Goal: Task Accomplishment & Management: Use online tool/utility

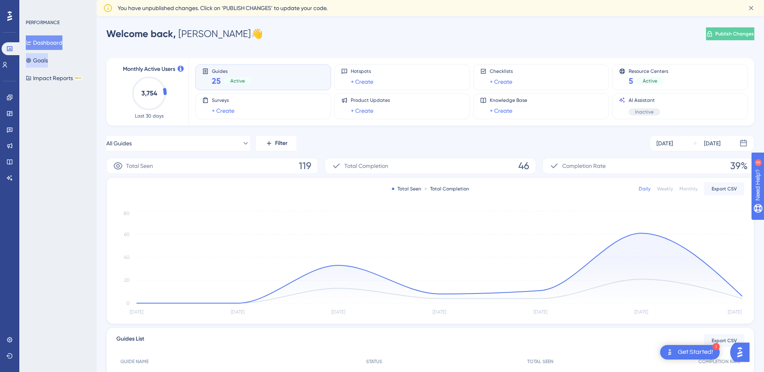
click at [42, 59] on button "Goals" at bounding box center [37, 60] width 22 height 14
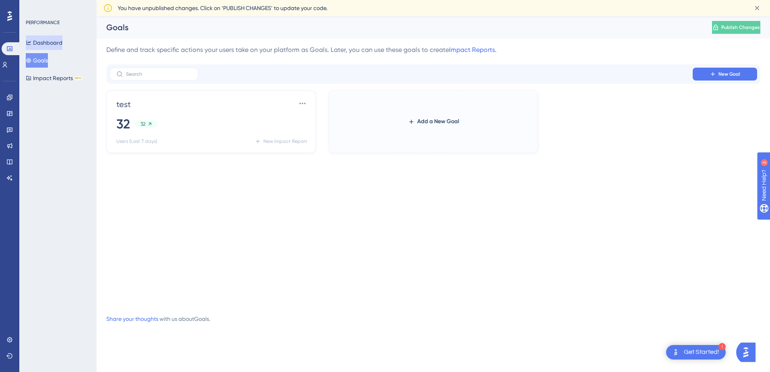
click at [44, 43] on button "Dashboard" at bounding box center [44, 42] width 37 height 14
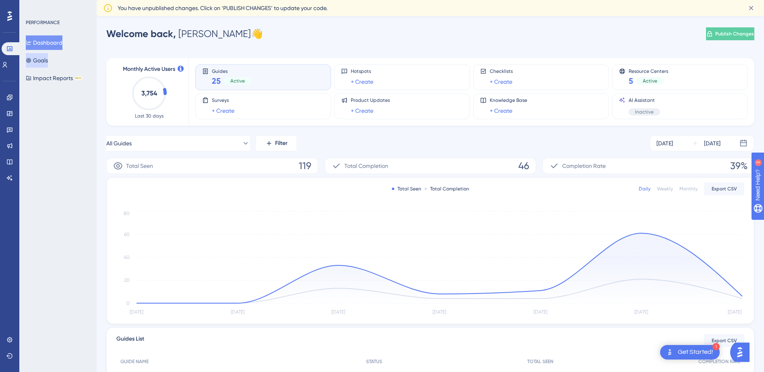
click at [48, 62] on button "Goals" at bounding box center [37, 60] width 22 height 14
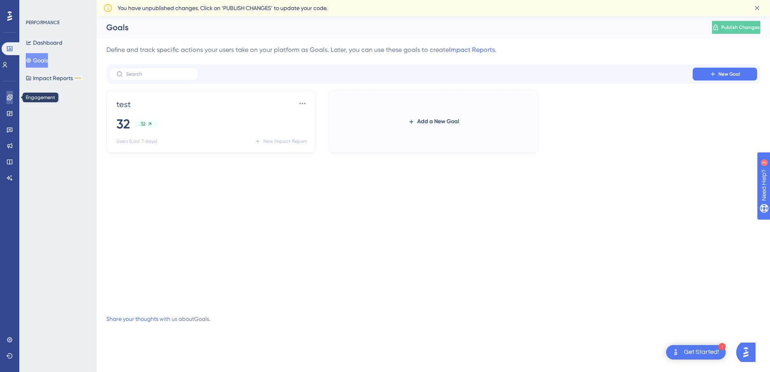
click at [13, 94] on link at bounding box center [9, 97] width 6 height 13
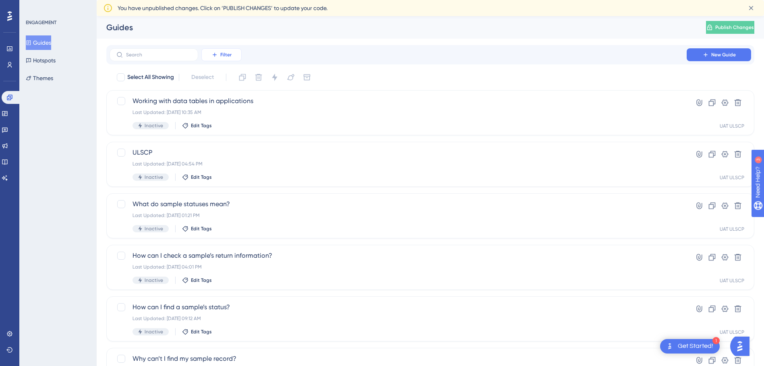
click at [219, 55] on button "Filter" at bounding box center [221, 54] width 40 height 13
click at [228, 111] on span "Containers" at bounding box center [227, 110] width 28 height 10
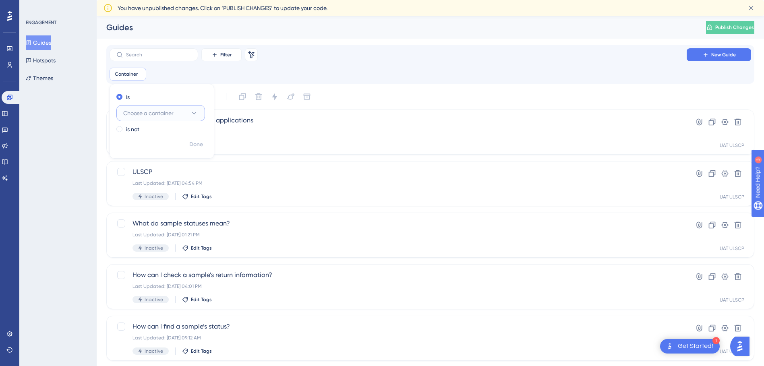
click at [154, 113] on span "Choose a container" at bounding box center [148, 113] width 50 height 10
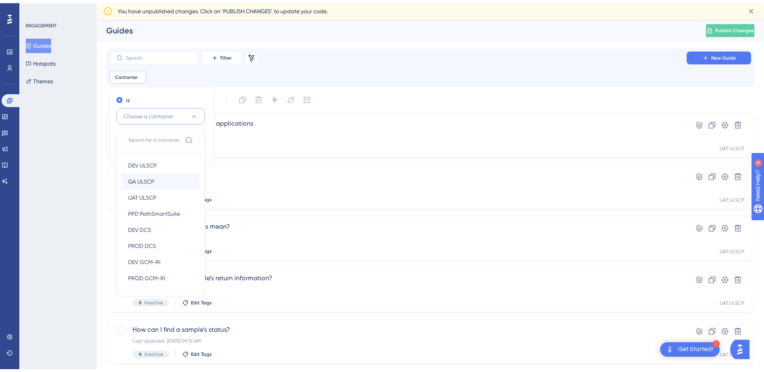
scroll to position [26, 0]
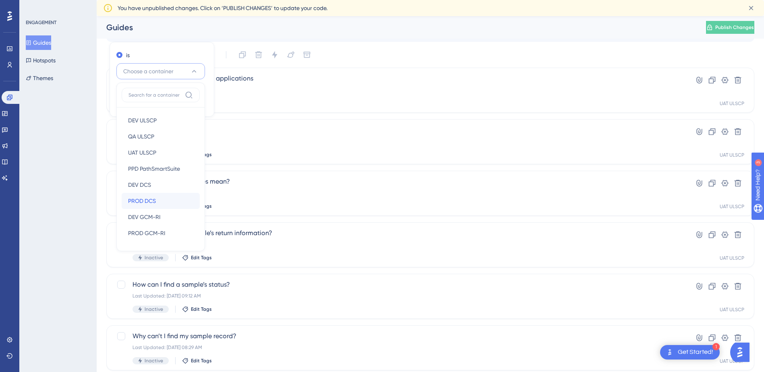
click at [150, 201] on span "PROD DCS" at bounding box center [142, 201] width 28 height 10
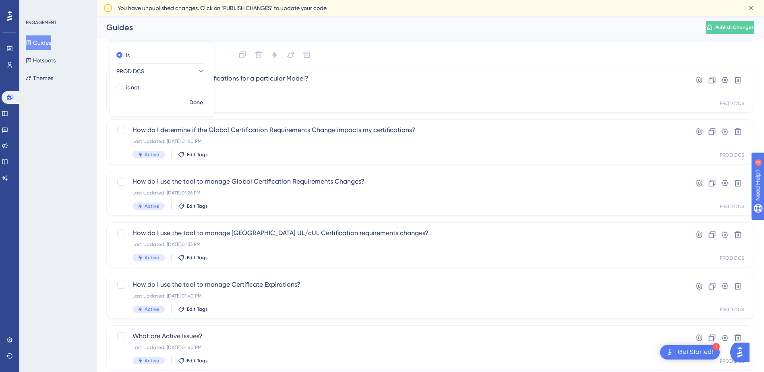
click at [86, 190] on div "ENGAGEMENT Guides Hotspots Themes" at bounding box center [57, 186] width 77 height 372
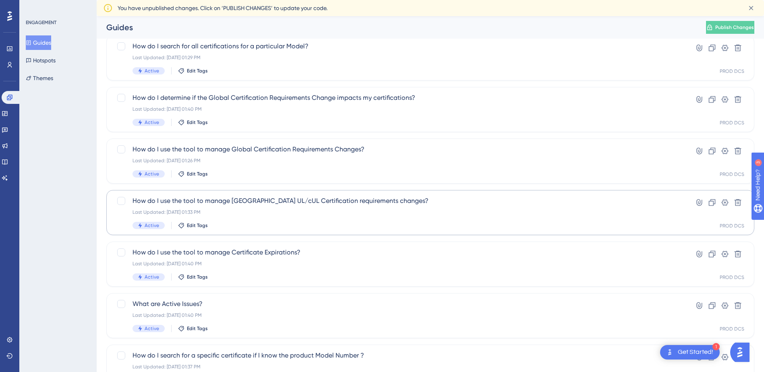
scroll to position [31, 0]
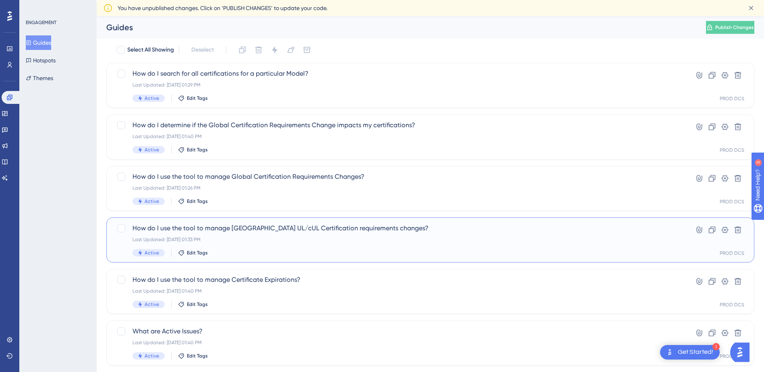
click at [289, 236] on div "Last Updated: [DATE] 01:33 PM" at bounding box center [397, 239] width 531 height 6
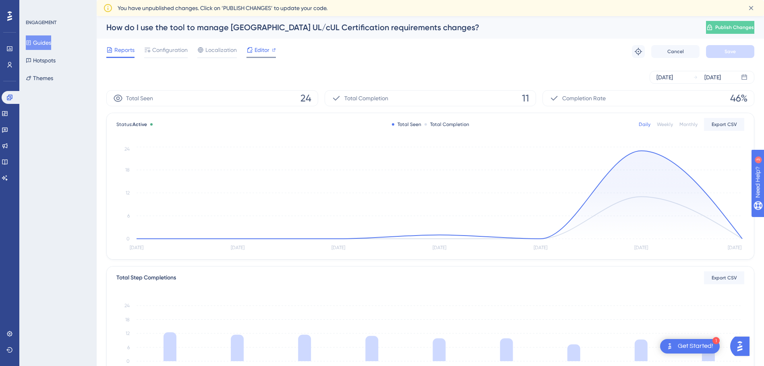
click at [254, 52] on span "Editor" at bounding box center [261, 50] width 15 height 10
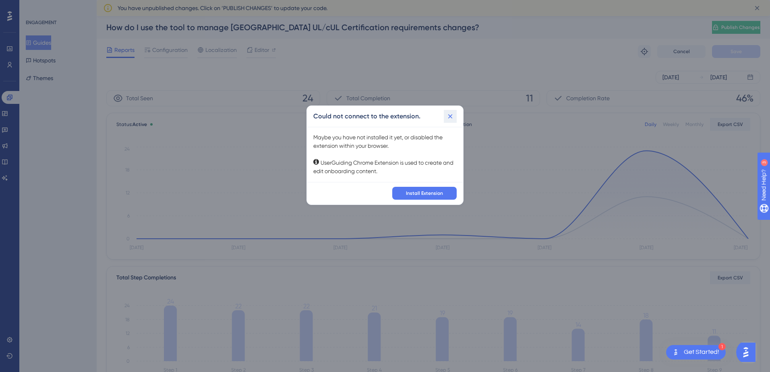
click at [449, 117] on icon at bounding box center [450, 116] width 4 height 4
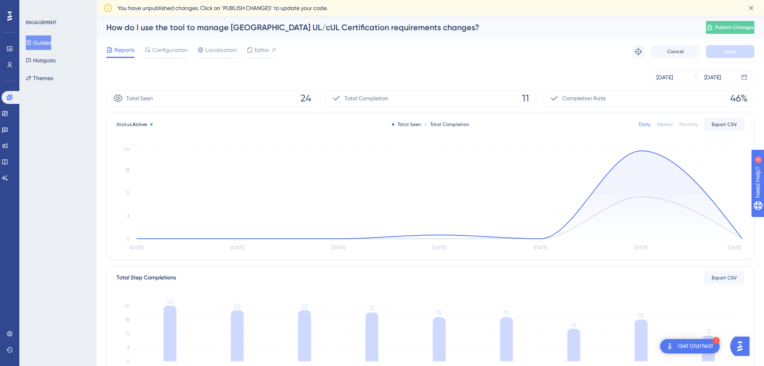
click at [295, 52] on div "Reports Configuration Localization Editor Troubleshoot Cancel Save" at bounding box center [430, 52] width 648 height 26
click at [252, 48] on icon at bounding box center [249, 50] width 6 height 6
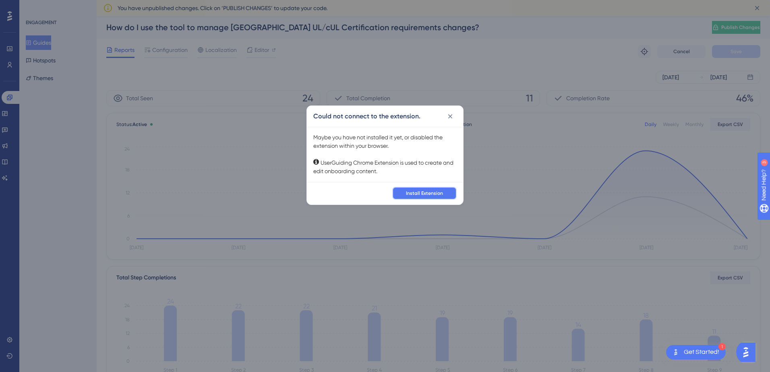
click at [411, 194] on span "Install Extension" at bounding box center [424, 193] width 37 height 6
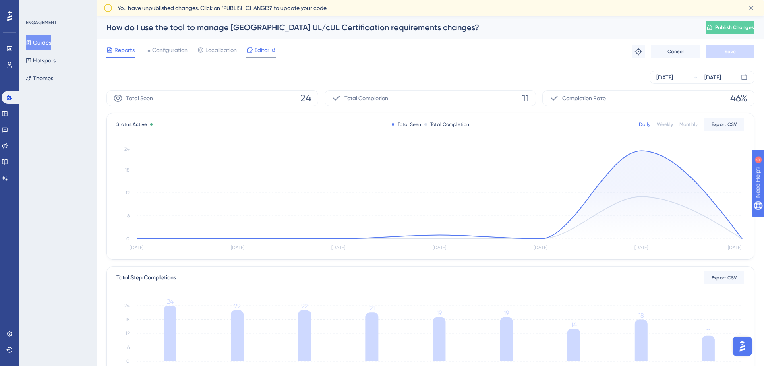
click at [260, 48] on span "Editor" at bounding box center [261, 50] width 15 height 10
